Goal: Task Accomplishment & Management: Manage account settings

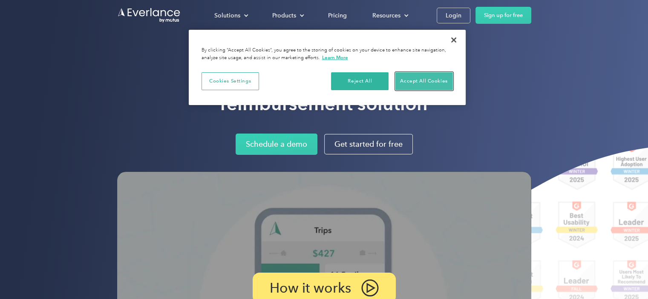
click at [413, 81] on button "Accept All Cookies" at bounding box center [423, 81] width 57 height 18
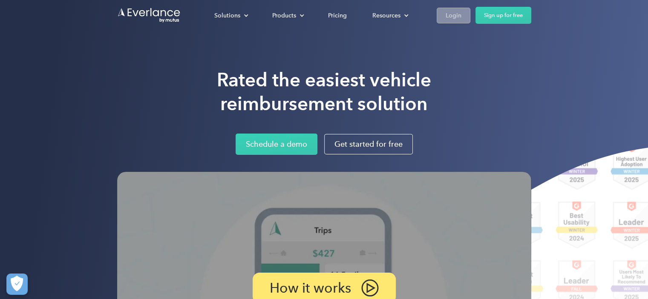
click at [444, 13] on link "Login" at bounding box center [454, 16] width 34 height 16
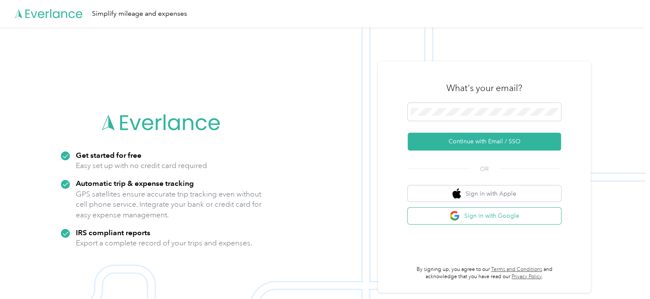
click at [472, 217] on button "Sign in with Google" at bounding box center [484, 216] width 153 height 17
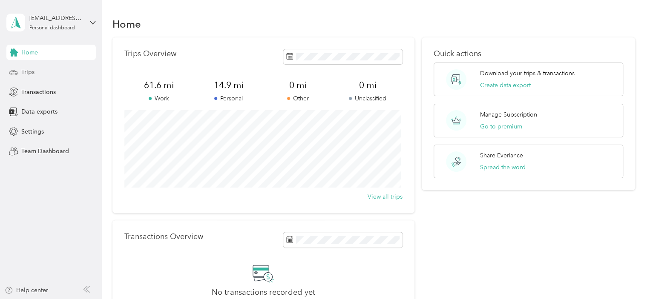
click at [60, 75] on div "Trips" at bounding box center [50, 72] width 89 height 15
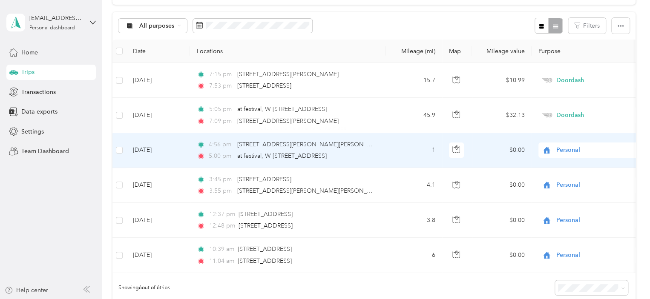
scroll to position [85, 0]
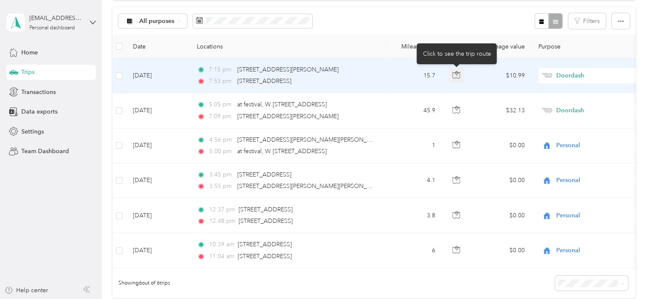
click at [456, 75] on icon "button" at bounding box center [456, 75] width 8 height 8
click at [410, 76] on td "15.7" at bounding box center [414, 75] width 56 height 35
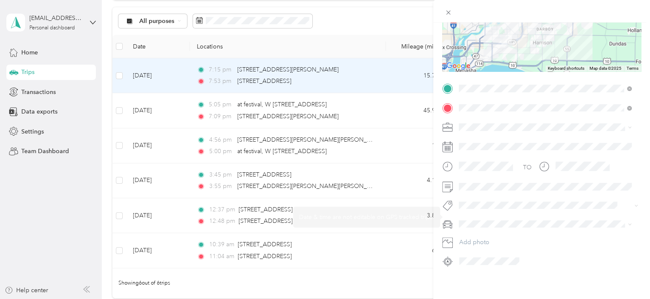
scroll to position [128, 0]
click at [523, 49] on div at bounding box center [541, 18] width 199 height 106
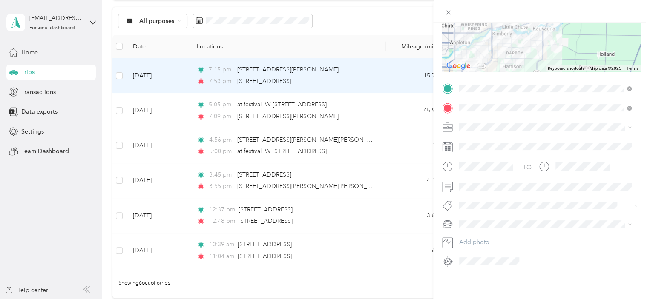
drag, startPoint x: 522, startPoint y: 53, endPoint x: 504, endPoint y: 66, distance: 21.9
click at [502, 68] on div "Trip details Save This trip cannot be edited because it is either under review,…" at bounding box center [541, 88] width 199 height 362
drag, startPoint x: 518, startPoint y: 55, endPoint x: 528, endPoint y: 49, distance: 11.3
click at [528, 49] on div at bounding box center [541, 18] width 199 height 106
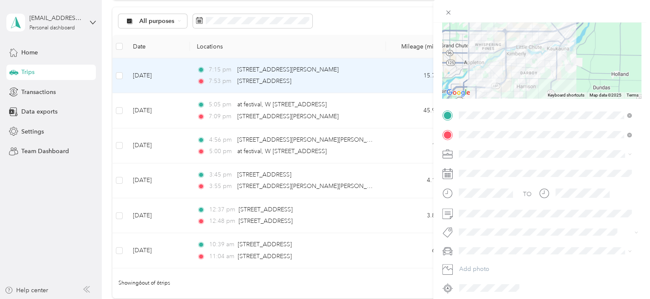
scroll to position [43, 0]
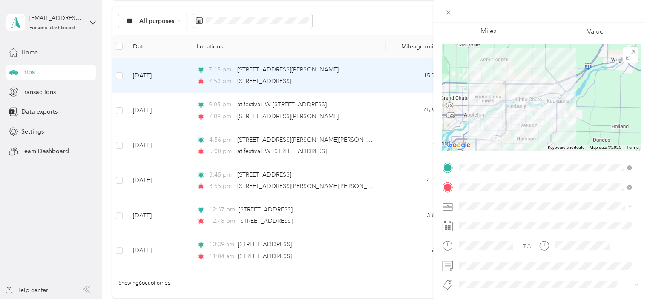
click at [557, 98] on div at bounding box center [541, 97] width 199 height 106
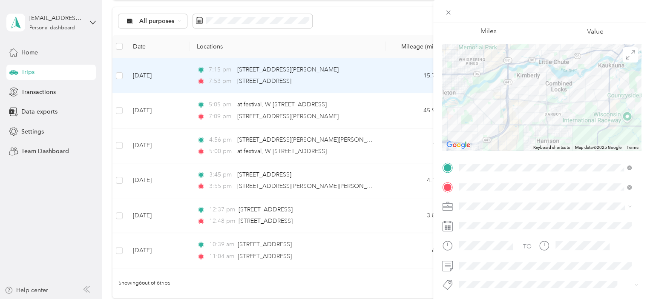
drag, startPoint x: 492, startPoint y: 134, endPoint x: 592, endPoint y: 70, distance: 118.5
click at [592, 70] on div at bounding box center [541, 97] width 199 height 106
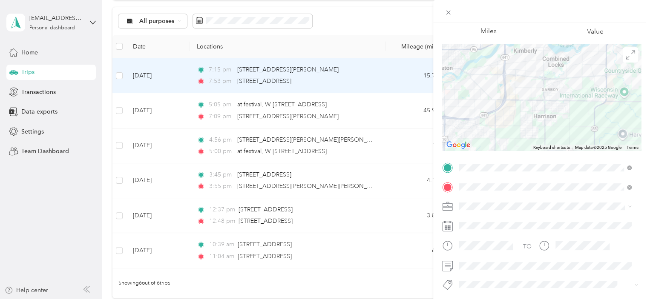
drag, startPoint x: 528, startPoint y: 109, endPoint x: 472, endPoint y: 115, distance: 56.5
click at [472, 115] on img at bounding box center [474, 114] width 17 height 17
click at [629, 207] on icon at bounding box center [629, 207] width 3 height 2
click at [591, 217] on div "TO Add photo" at bounding box center [541, 254] width 199 height 187
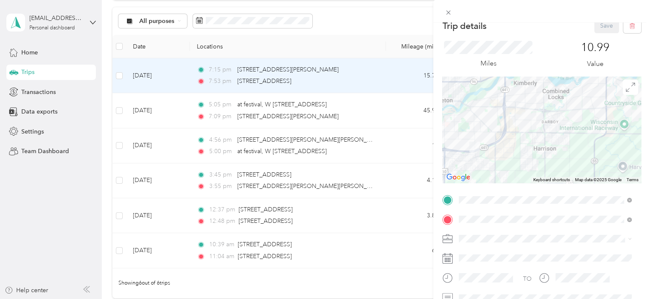
scroll to position [0, 0]
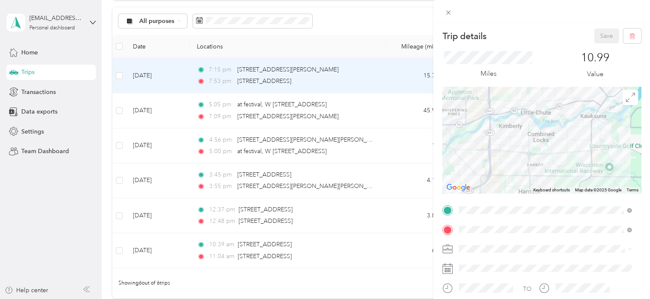
drag, startPoint x: 612, startPoint y: 124, endPoint x: 595, endPoint y: 158, distance: 38.3
click at [595, 158] on div at bounding box center [541, 140] width 199 height 106
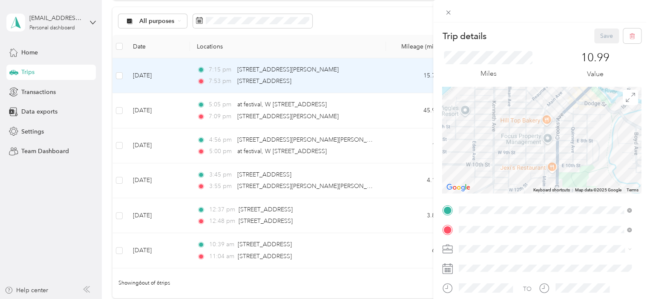
drag, startPoint x: 592, startPoint y: 121, endPoint x: 578, endPoint y: 153, distance: 34.9
click at [578, 153] on div at bounding box center [541, 140] width 199 height 106
